Goal: Task Accomplishment & Management: Manage account settings

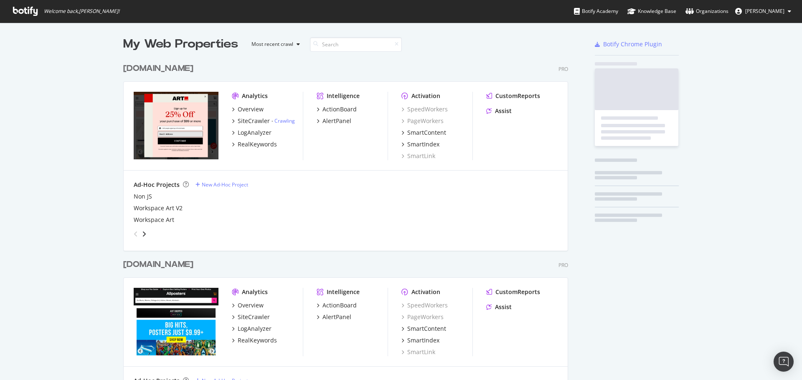
scroll to position [371, 445]
click at [782, 12] on span "[PERSON_NAME]" at bounding box center [764, 11] width 39 height 7
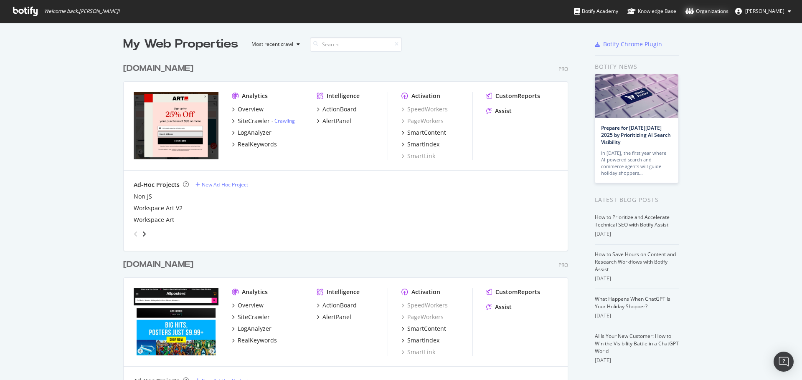
click at [710, 10] on div "Organizations" at bounding box center [706, 11] width 43 height 8
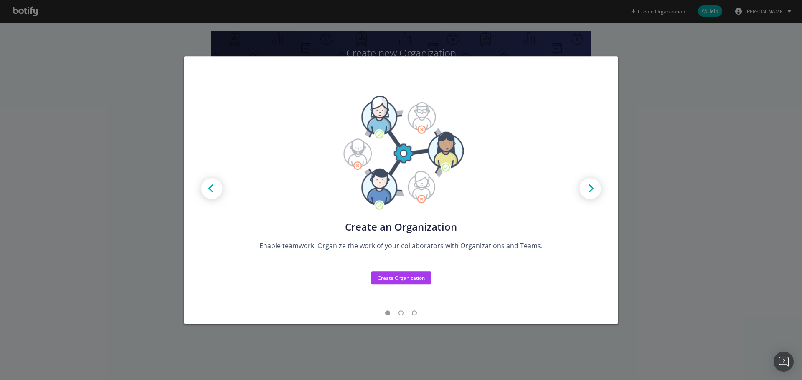
click at [622, 75] on div "Create new Projects for your Teams Create the exact model that matches your Org…" at bounding box center [401, 190] width 802 height 380
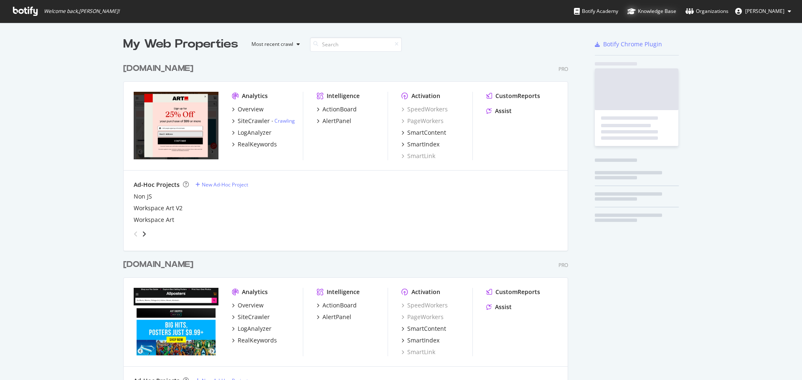
scroll to position [371, 445]
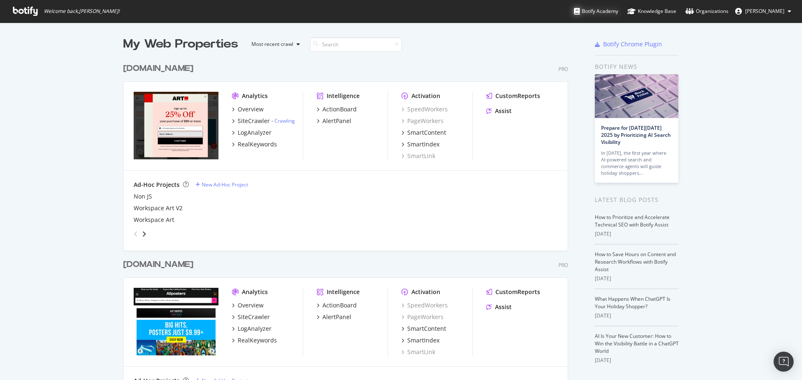
click at [591, 10] on div "Botify Academy" at bounding box center [596, 11] width 44 height 8
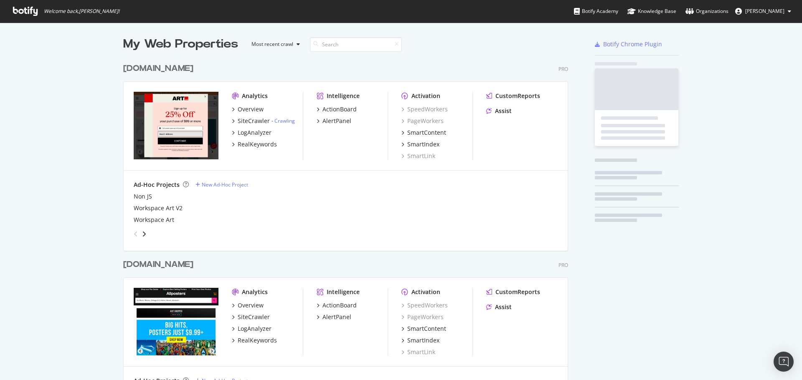
scroll to position [374, 789]
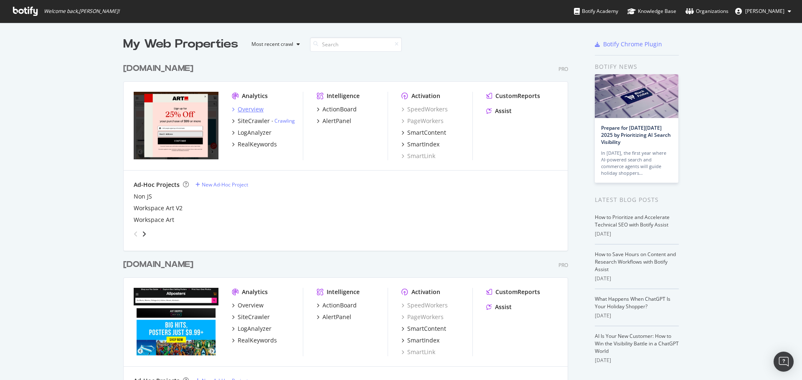
click at [245, 107] on div "Overview" at bounding box center [251, 109] width 26 height 8
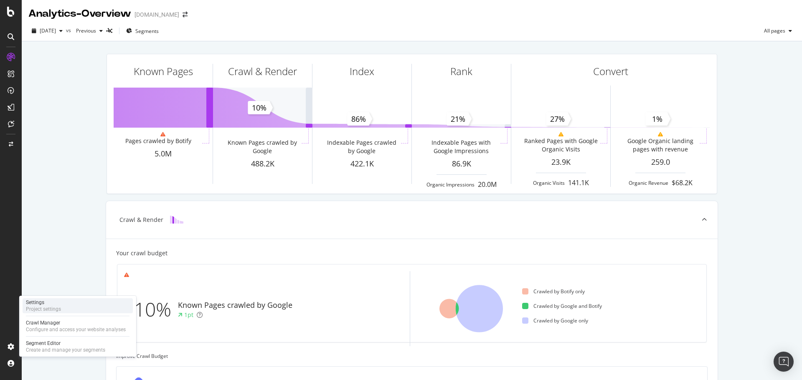
click at [59, 301] on div "Settings" at bounding box center [43, 302] width 35 height 7
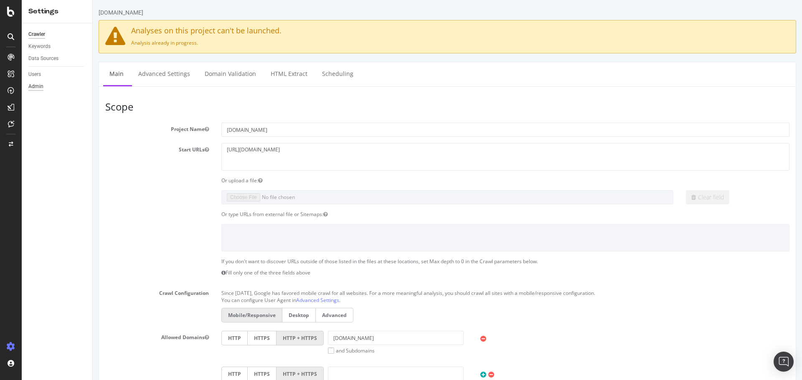
click at [35, 84] on div "Admin" at bounding box center [35, 86] width 15 height 9
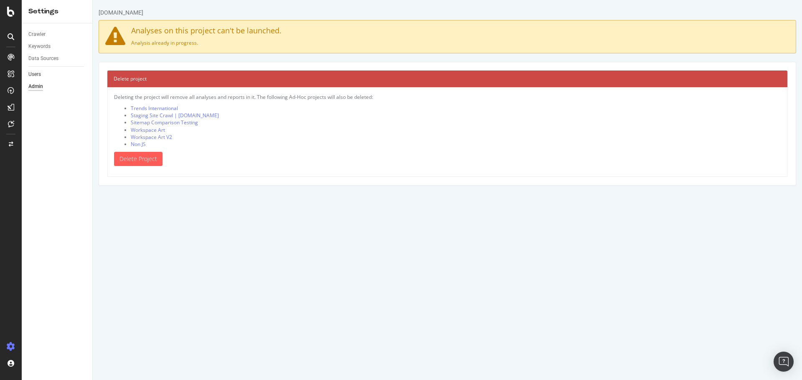
click at [42, 76] on link "Users" at bounding box center [57, 74] width 58 height 9
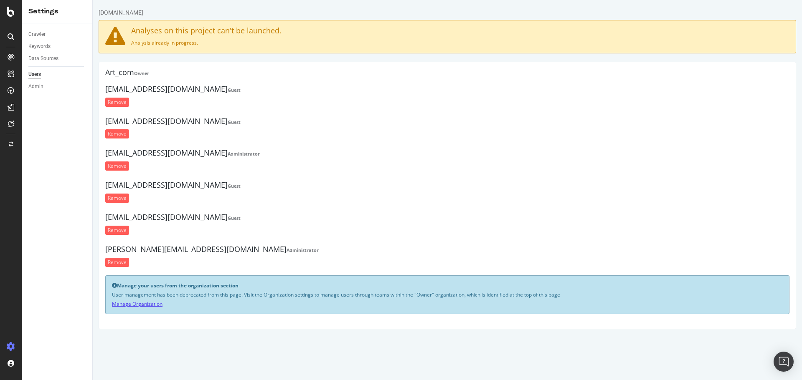
click at [139, 304] on link "Manage Organization" at bounding box center [137, 304] width 51 height 7
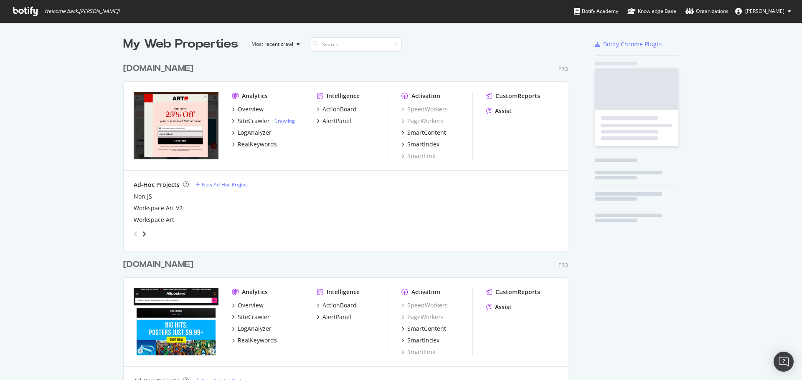
scroll to position [371, 445]
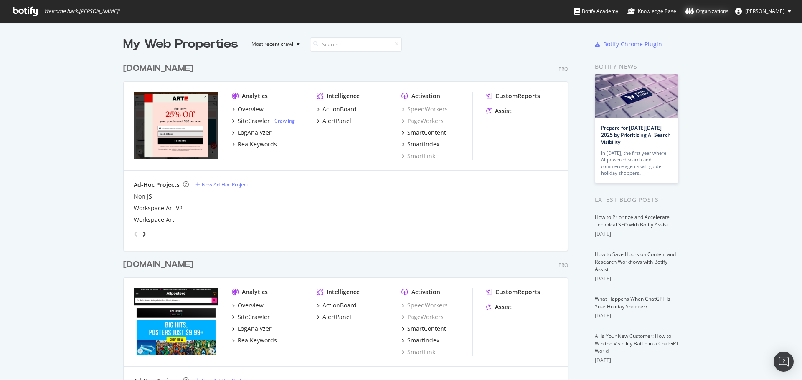
click at [709, 10] on div "Organizations" at bounding box center [706, 11] width 43 height 8
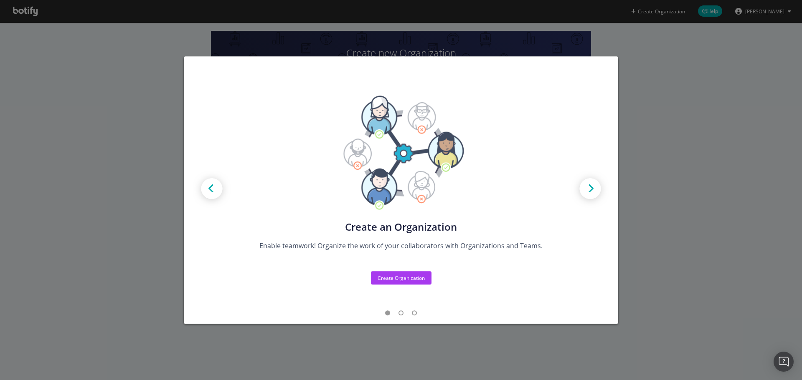
click at [598, 190] on img "modal" at bounding box center [590, 190] width 38 height 38
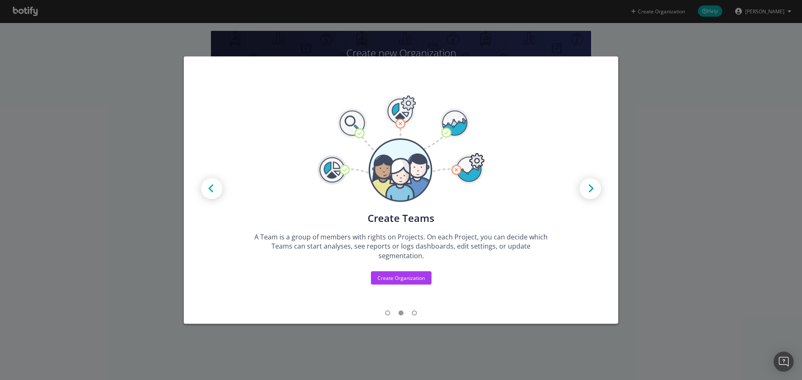
click at [598, 190] on img "modal" at bounding box center [590, 190] width 38 height 38
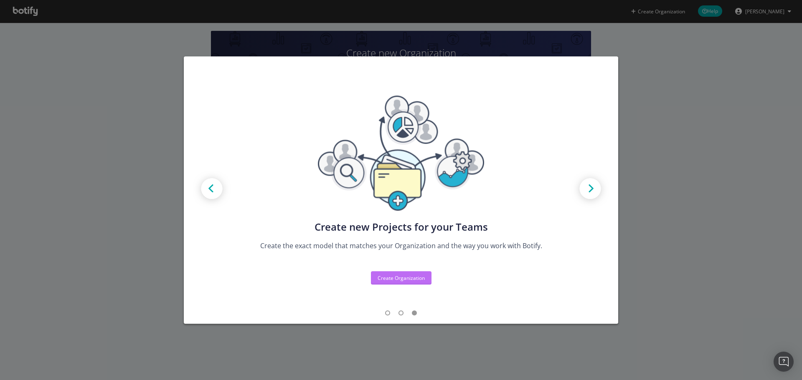
click at [412, 279] on div "Create Organization" at bounding box center [400, 278] width 47 height 7
